Goal: Find specific page/section: Find specific page/section

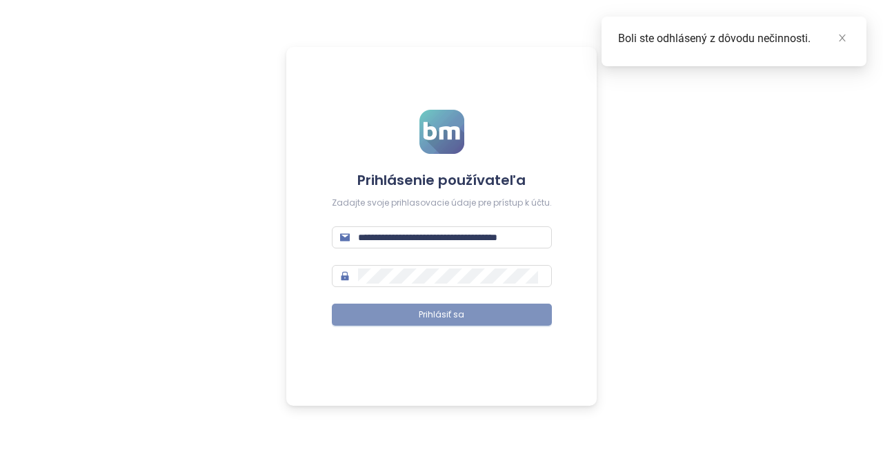
click at [484, 319] on button "Prihlásiť sa" at bounding box center [442, 315] width 220 height 22
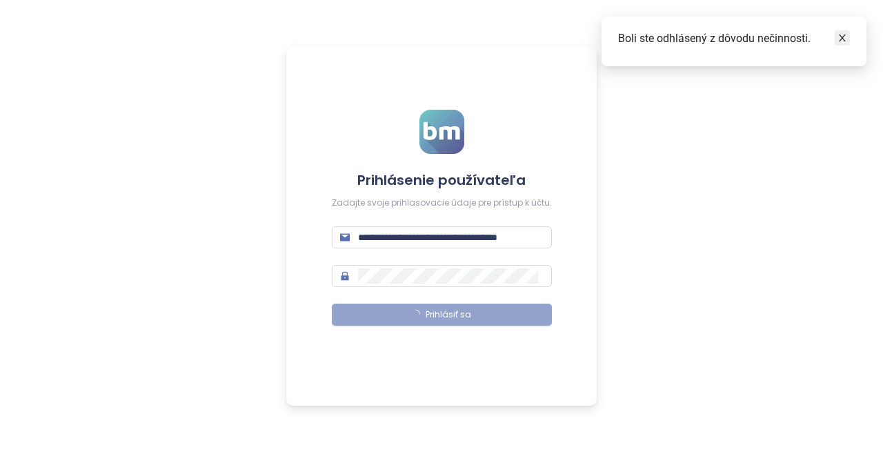
click at [848, 40] on link at bounding box center [842, 37] width 15 height 15
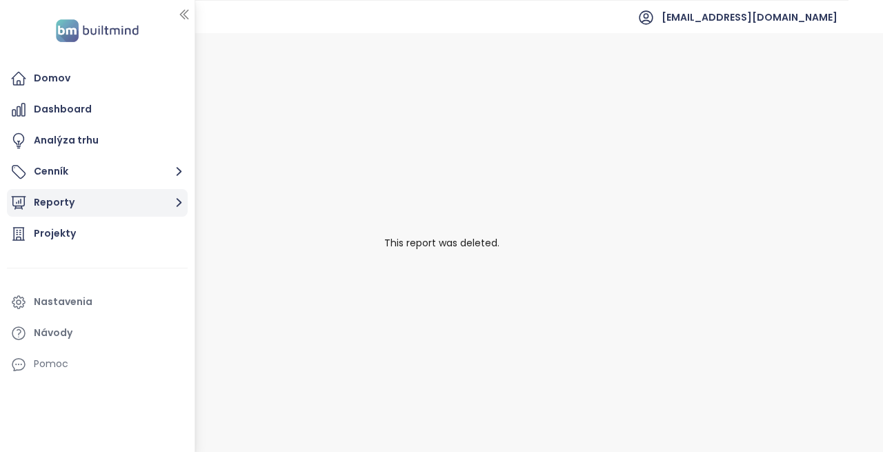
click at [64, 195] on button "Reporty" at bounding box center [97, 203] width 181 height 28
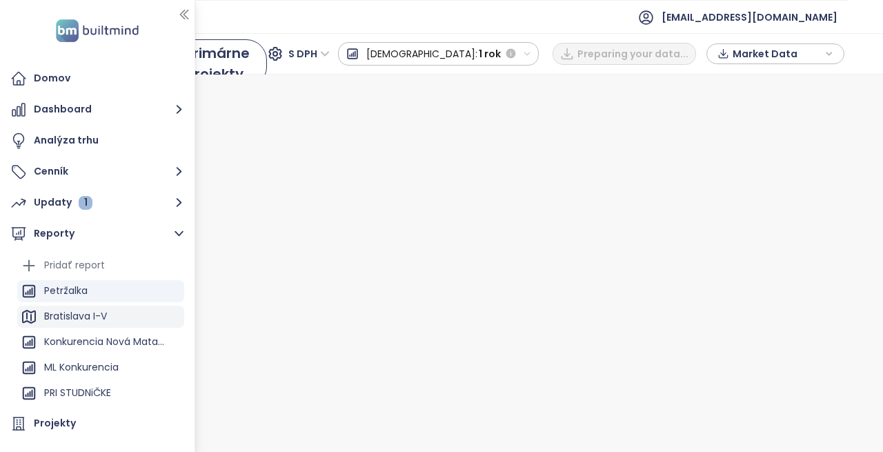
click at [102, 313] on div "Bratislava I-V" at bounding box center [75, 316] width 63 height 17
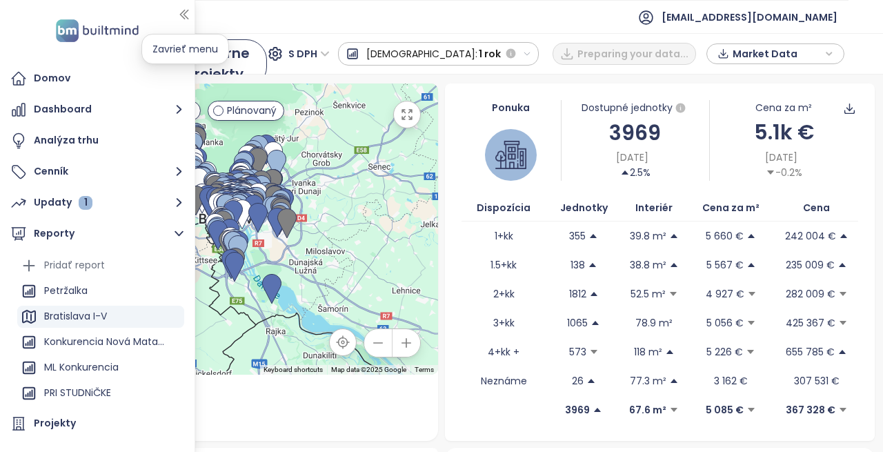
click at [189, 11] on icon "button" at bounding box center [184, 15] width 14 height 14
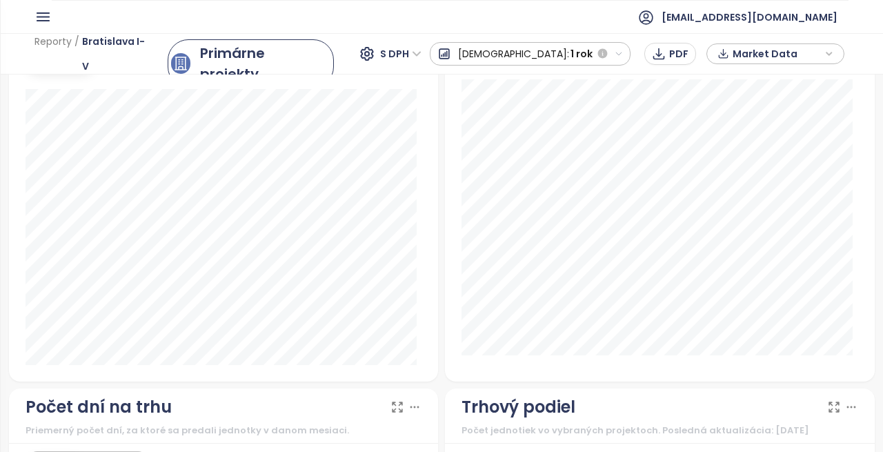
scroll to position [1104, 0]
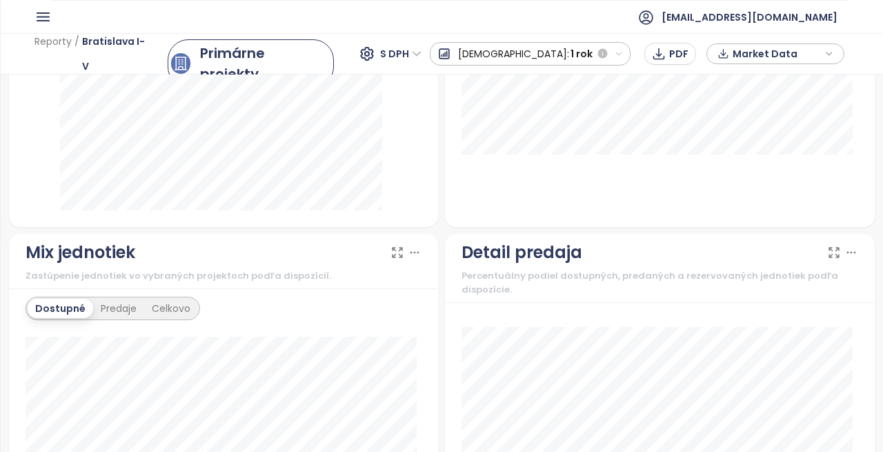
click at [37, 17] on icon "button" at bounding box center [42, 16] width 17 height 17
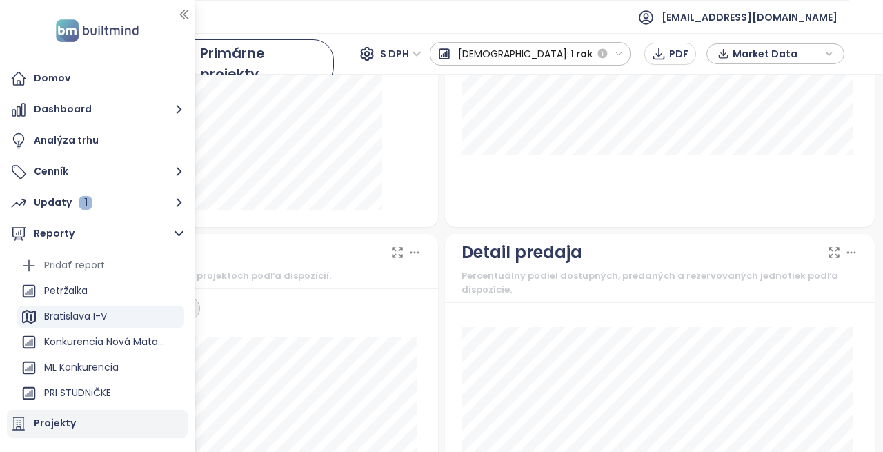
click at [69, 423] on div "Projekty" at bounding box center [55, 423] width 42 height 17
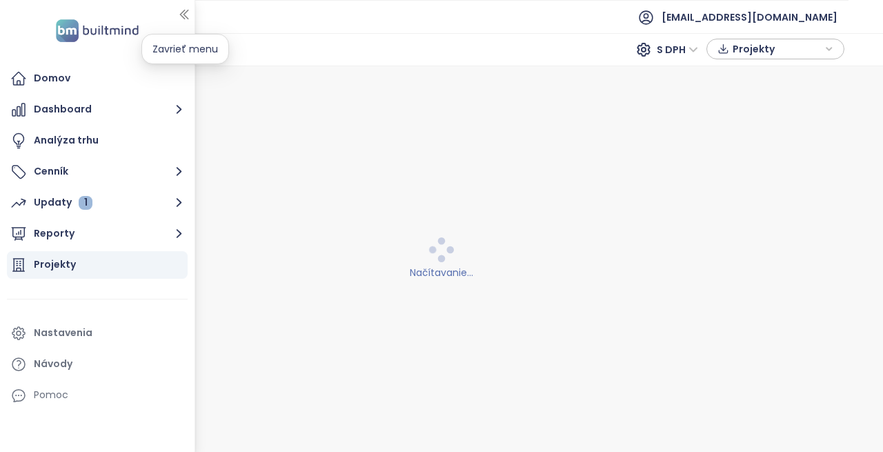
click at [179, 6] on button "button" at bounding box center [184, 14] width 14 height 22
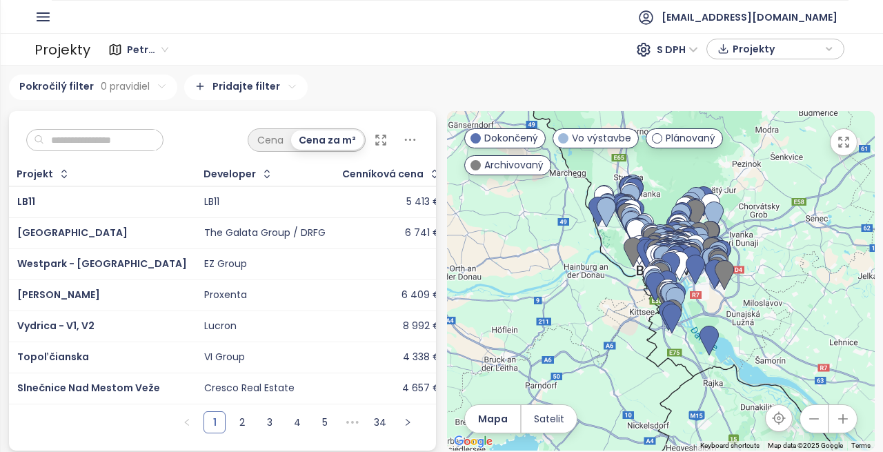
click at [72, 136] on input "text" at bounding box center [100, 140] width 112 height 21
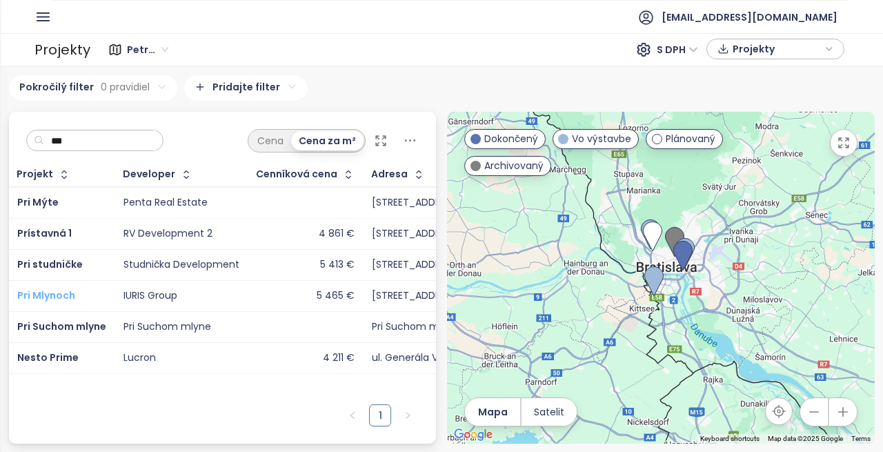
type input "***"
click at [72, 293] on span "Pri Mlynoch" at bounding box center [46, 295] width 58 height 14
